Goal: Transaction & Acquisition: Purchase product/service

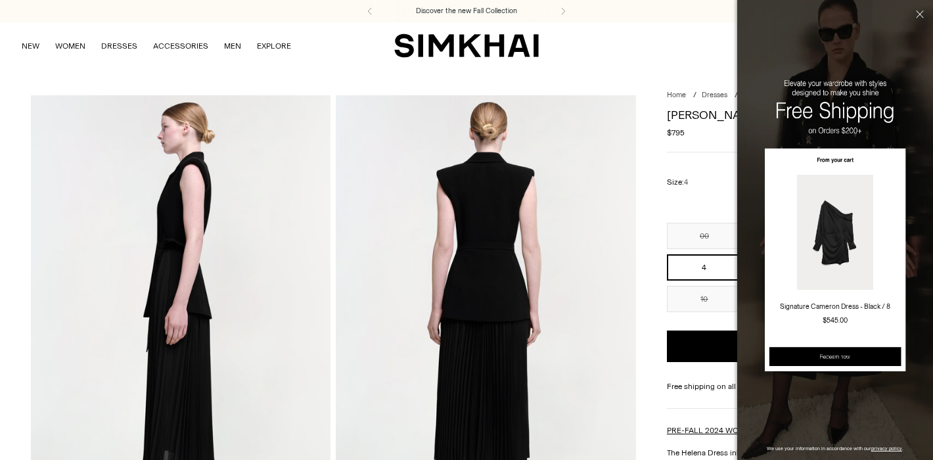
click at [920, 12] on button "Close" at bounding box center [918, 34] width 30 height 69
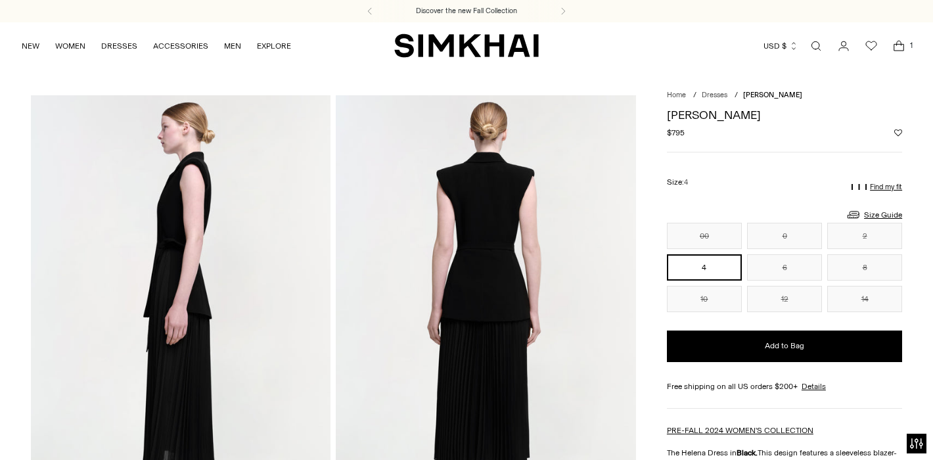
click at [897, 47] on icon "Open cart modal" at bounding box center [898, 45] width 18 height 13
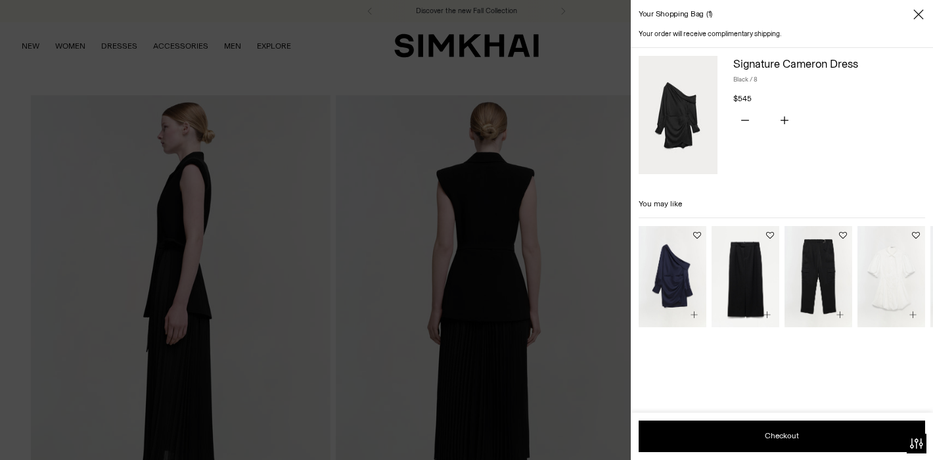
click at [679, 138] on img at bounding box center [677, 115] width 79 height 118
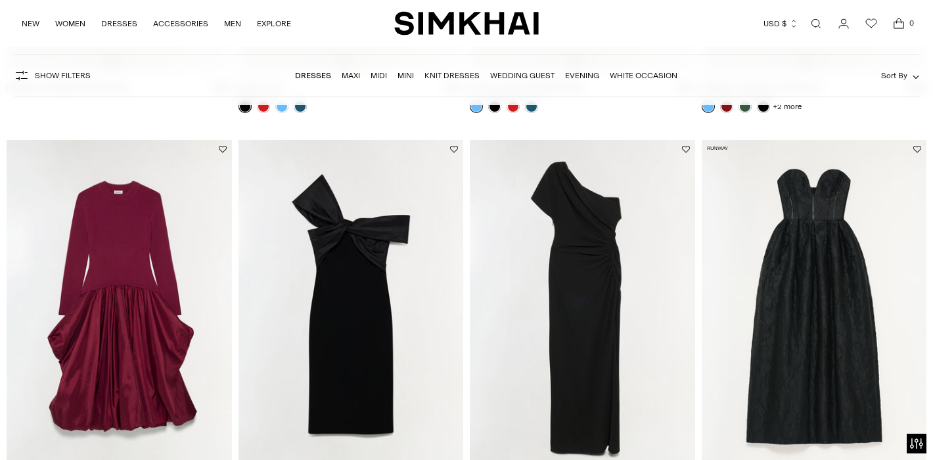
scroll to position [2080, 0]
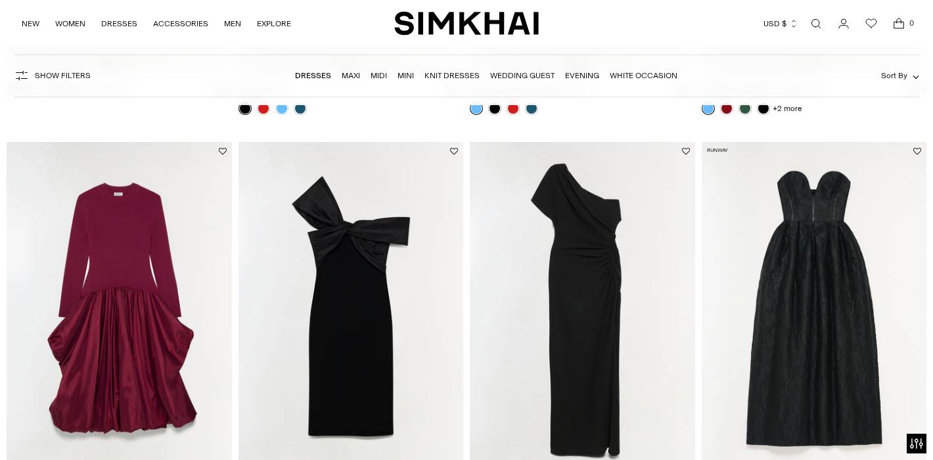
click at [571, 292] on img at bounding box center [582, 311] width 225 height 338
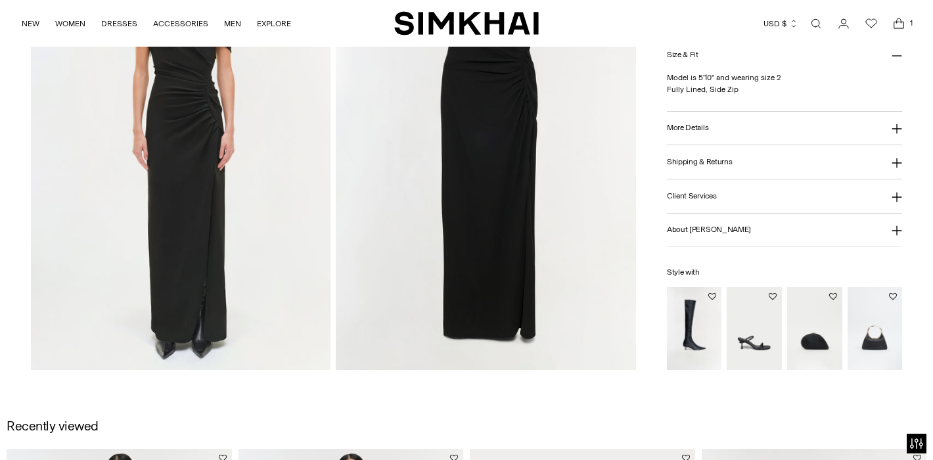
scroll to position [1093, 0]
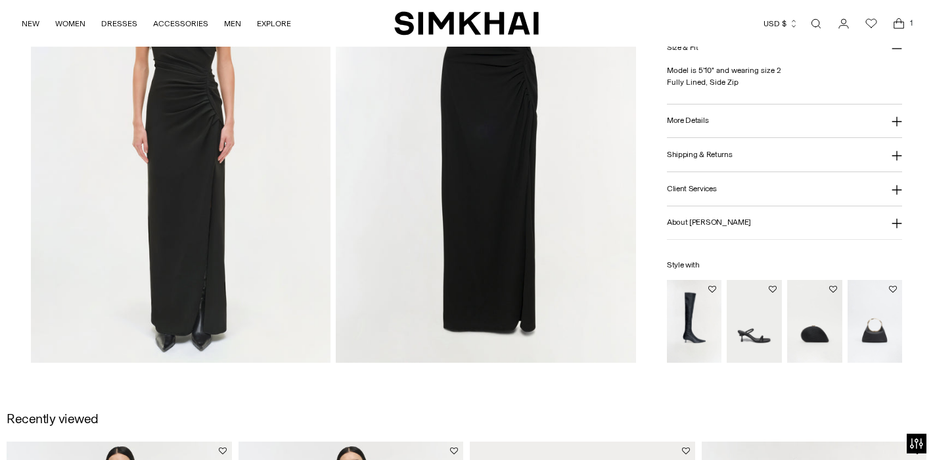
click at [0, 0] on img "Siren Low Heel Sandal" at bounding box center [0, 0] width 0 height 0
click at [0, 0] on img "Luca Leather Top Handle Bag" at bounding box center [0, 0] width 0 height 0
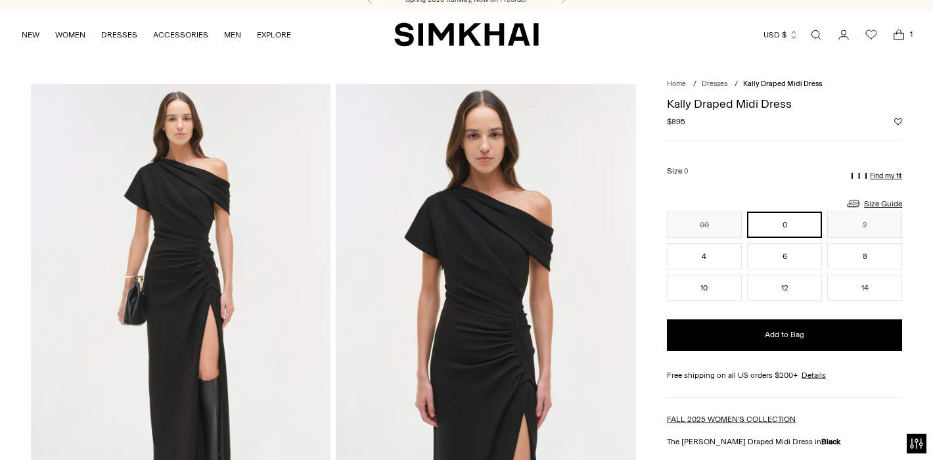
scroll to position [0, 0]
